Goal: Complete application form

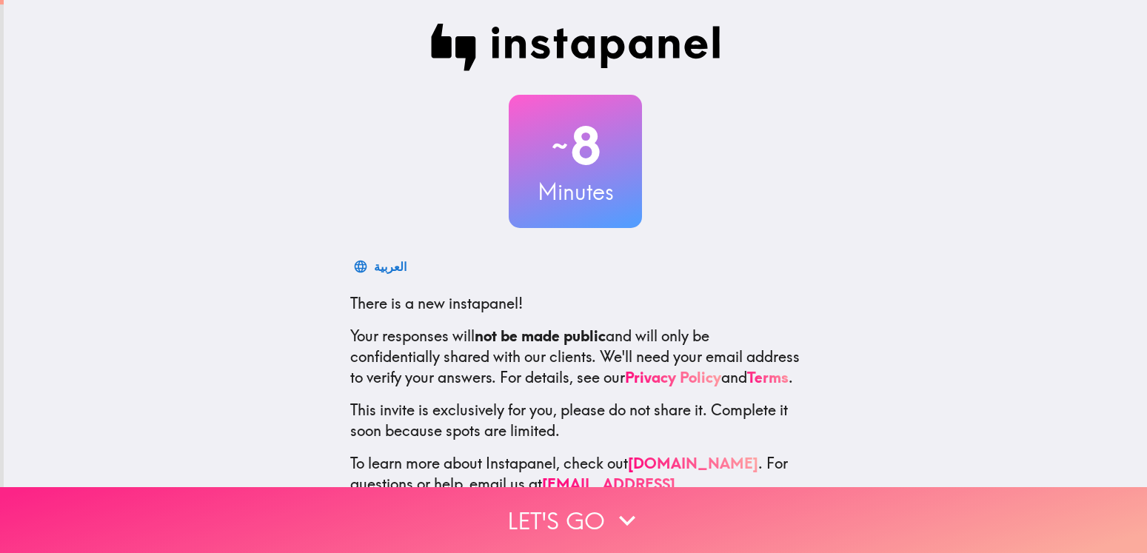
click at [545, 500] on button "Let's go" at bounding box center [573, 520] width 1147 height 66
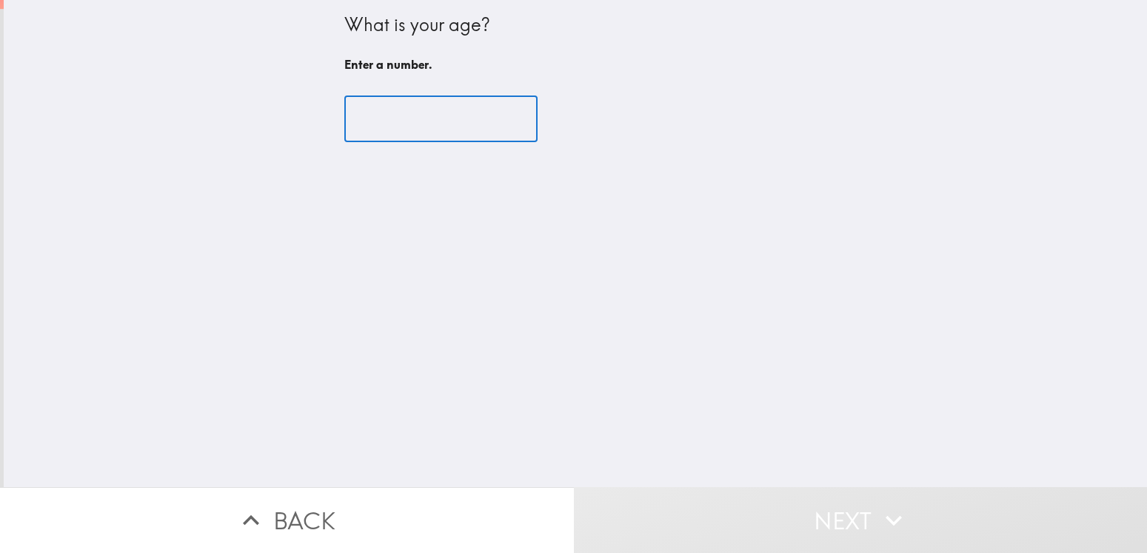
click at [486, 127] on input "number" at bounding box center [440, 119] width 193 height 46
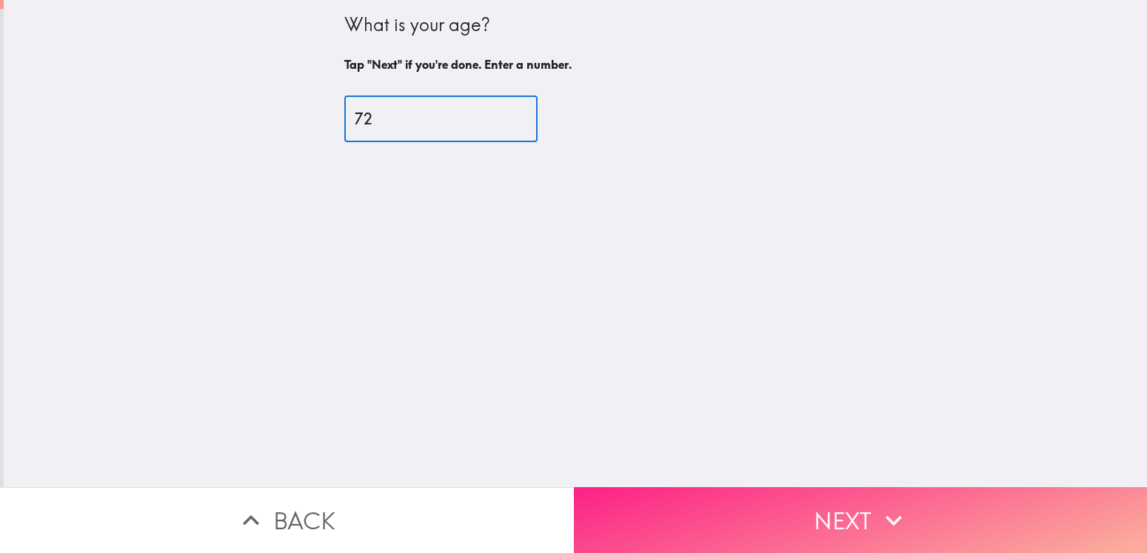
type input "72"
click at [894, 504] on icon "button" at bounding box center [893, 520] width 33 height 33
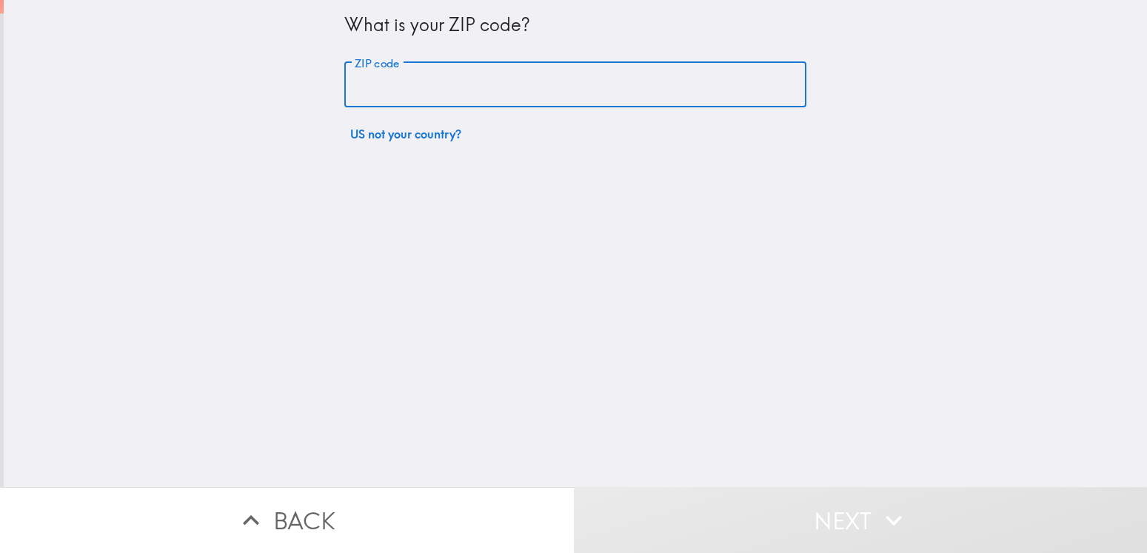
click at [429, 84] on input "ZIP code" at bounding box center [575, 85] width 462 height 46
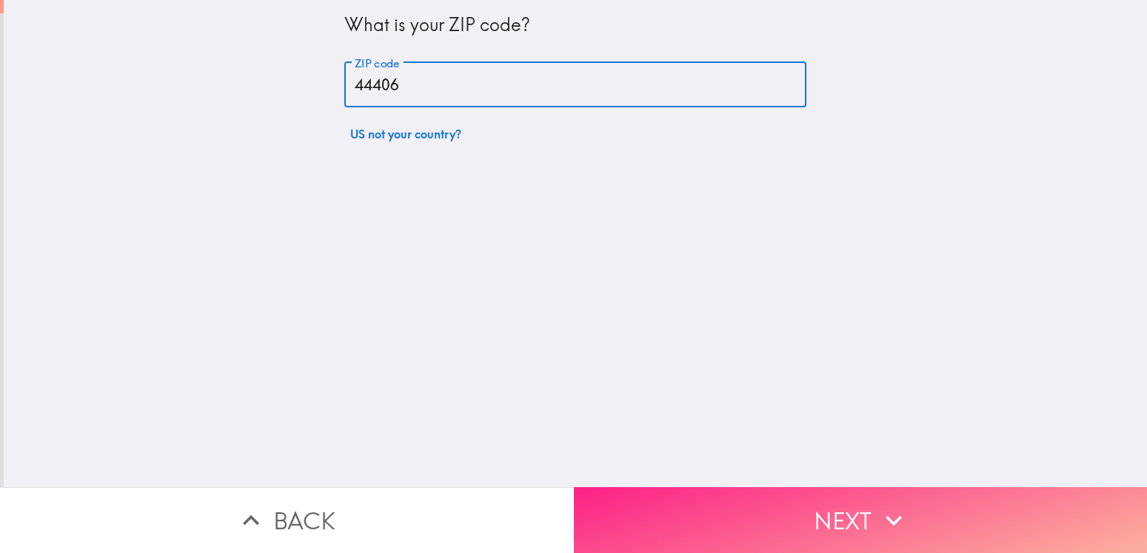
type input "44406"
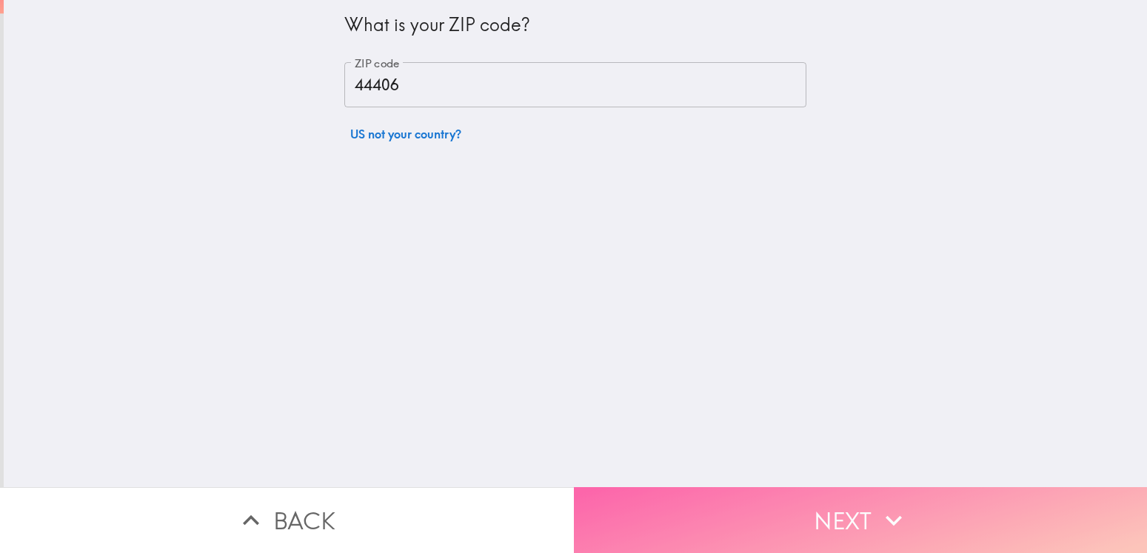
click at [821, 504] on button "Next" at bounding box center [861, 520] width 574 height 66
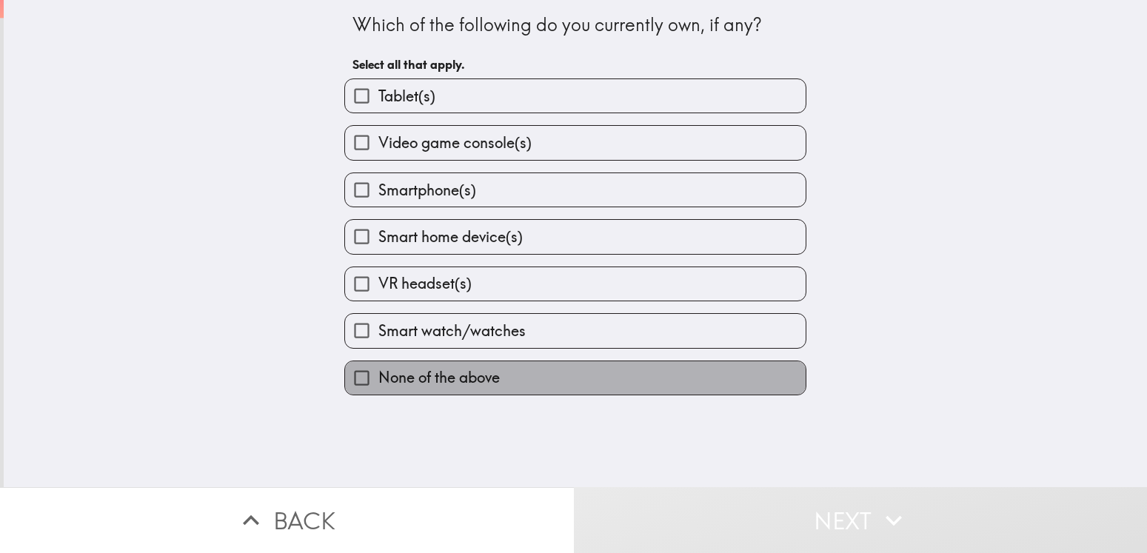
click at [426, 394] on label "None of the above" at bounding box center [575, 377] width 461 height 33
click at [378, 394] on input "None of the above" at bounding box center [361, 377] width 33 height 33
checkbox input "true"
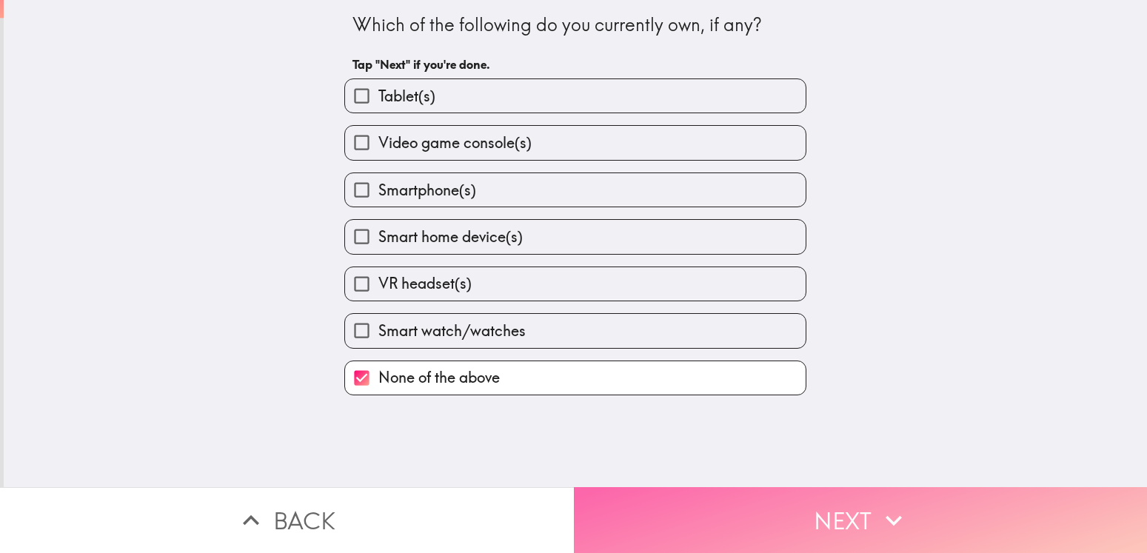
click at [840, 511] on button "Next" at bounding box center [861, 520] width 574 height 66
